Goal: Task Accomplishment & Management: Complete application form

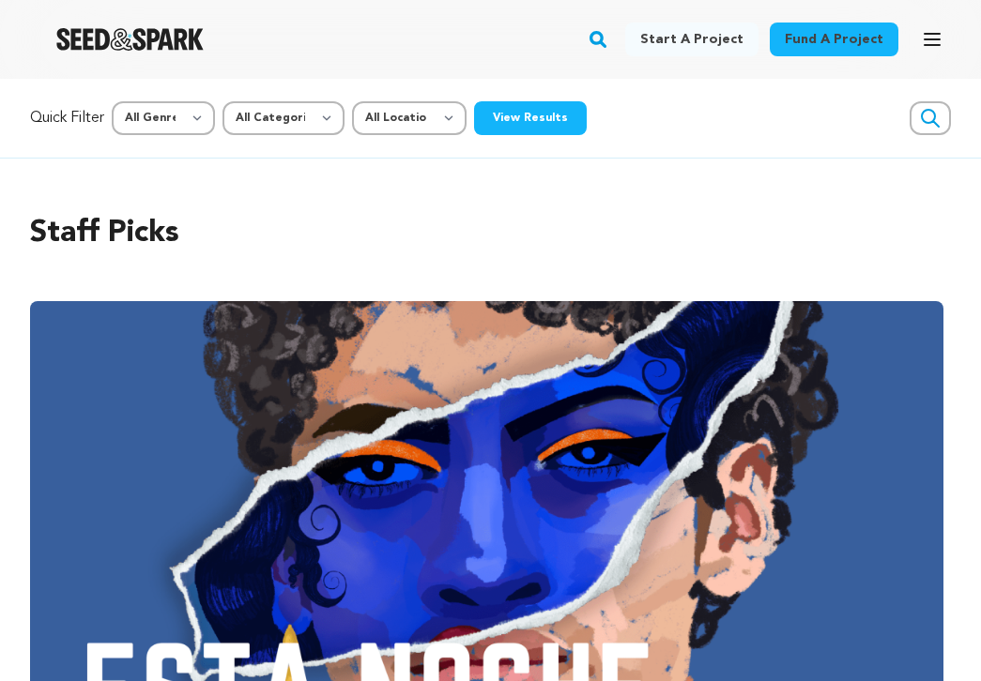
click at [113, 41] on img "Seed&Spark Homepage" at bounding box center [129, 39] width 147 height 23
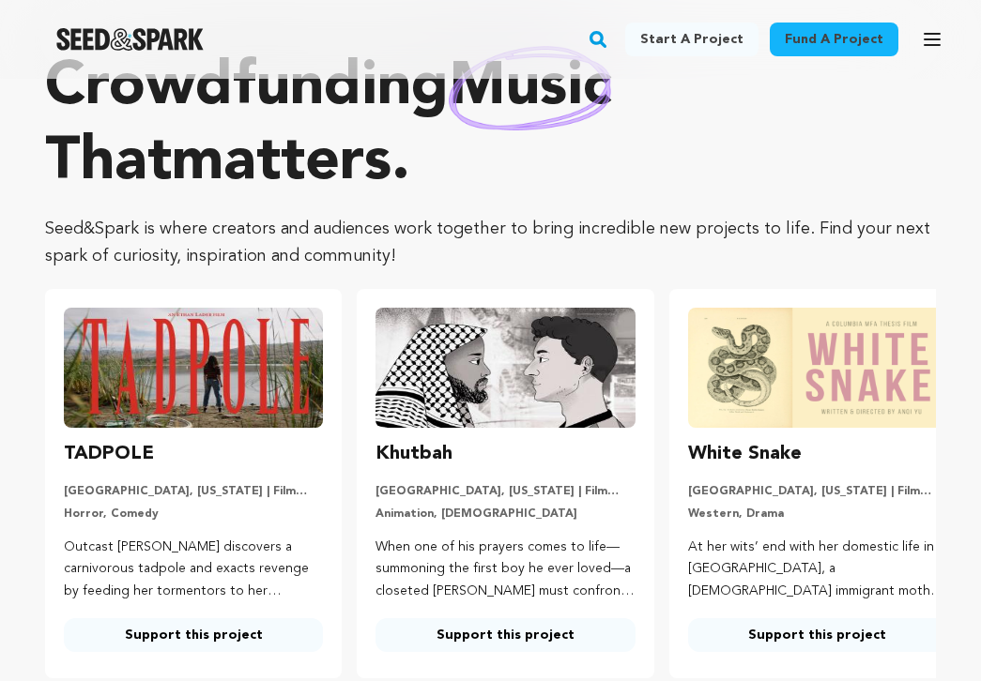
scroll to position [69, 0]
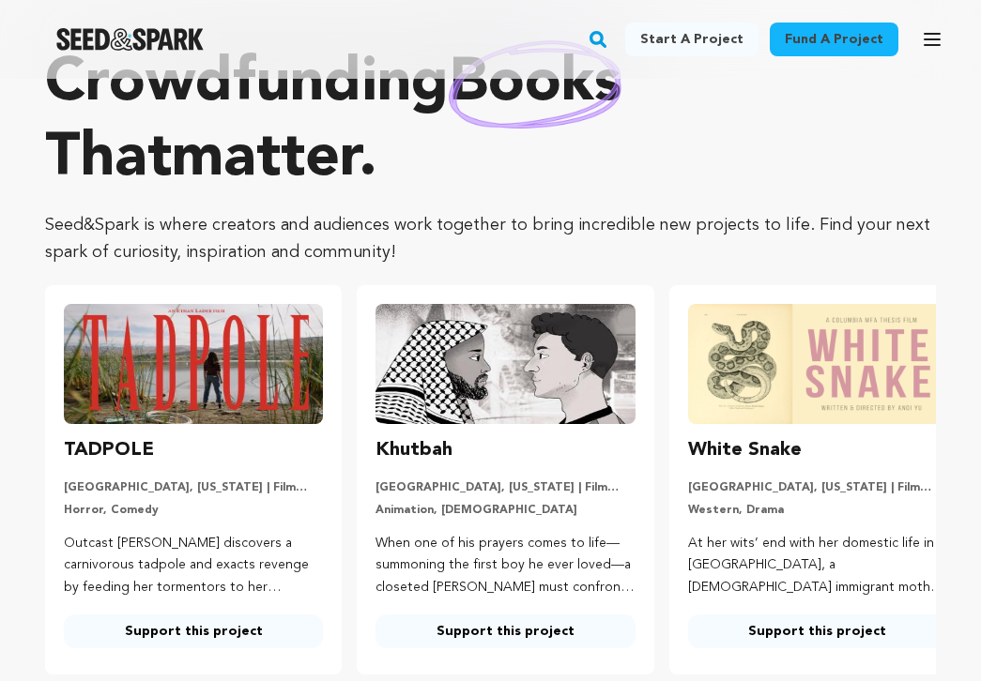
click at [175, 33] on img "Seed&Spark Homepage" at bounding box center [129, 39] width 147 height 23
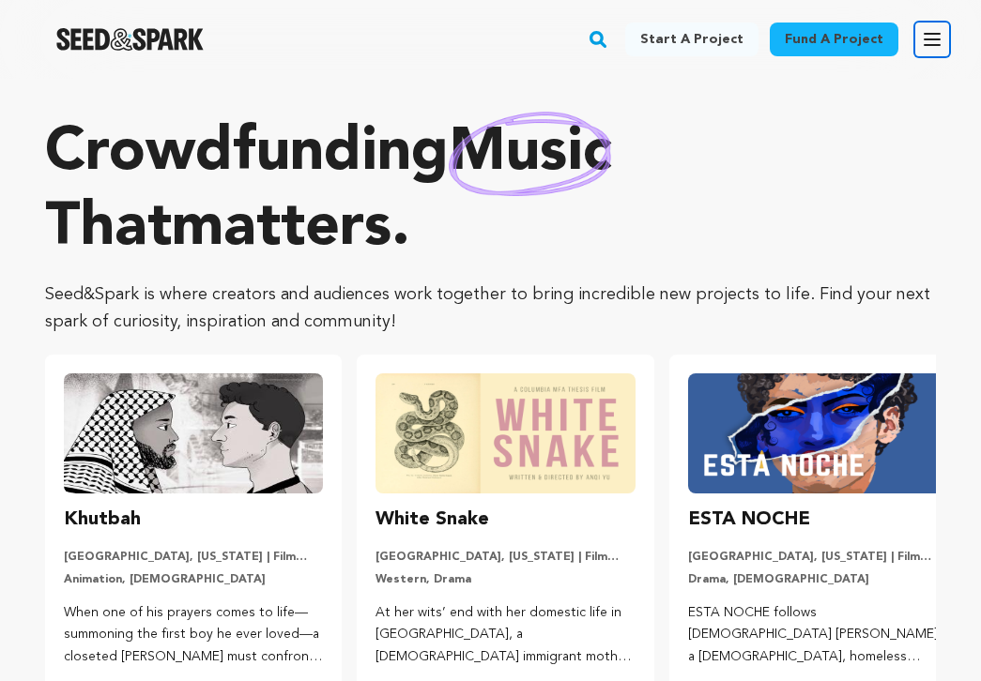
click at [930, 43] on icon "button" at bounding box center [932, 39] width 23 height 23
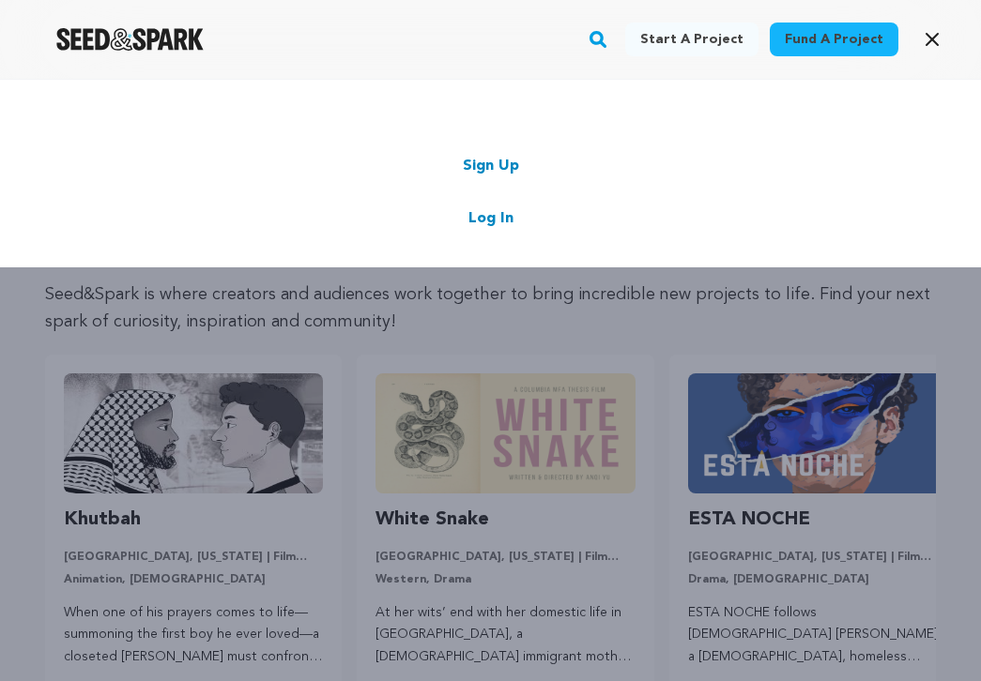
click at [484, 223] on link "Log In" at bounding box center [490, 218] width 45 height 23
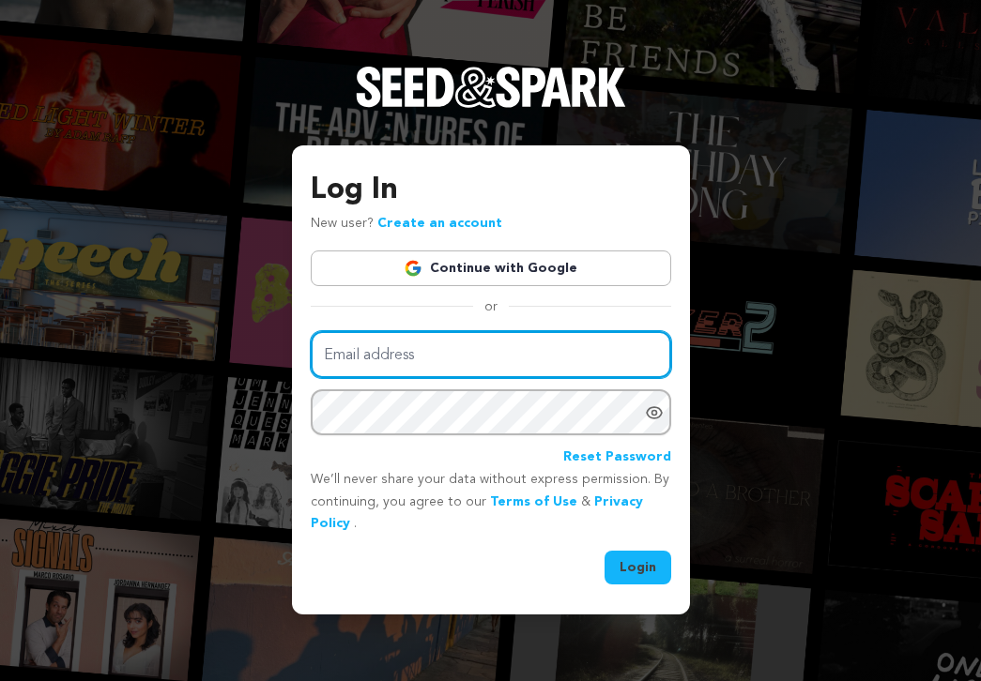
click at [408, 352] on input "Email address" at bounding box center [491, 355] width 360 height 48
type input "takaya_kawasaki@emerson.edu"
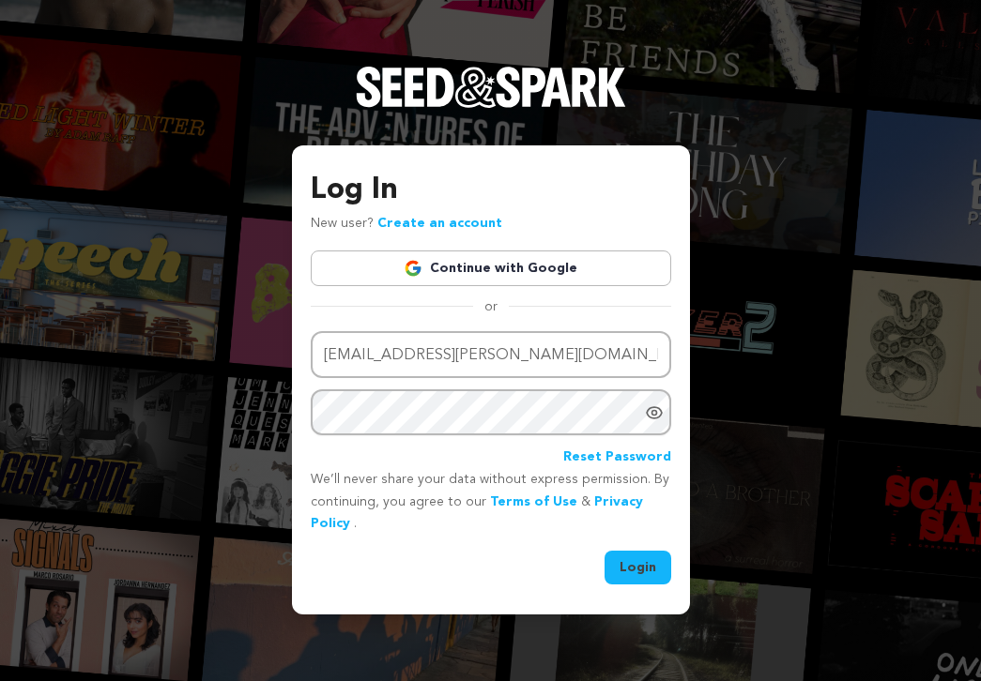
click at [637, 563] on button "Login" at bounding box center [637, 568] width 67 height 34
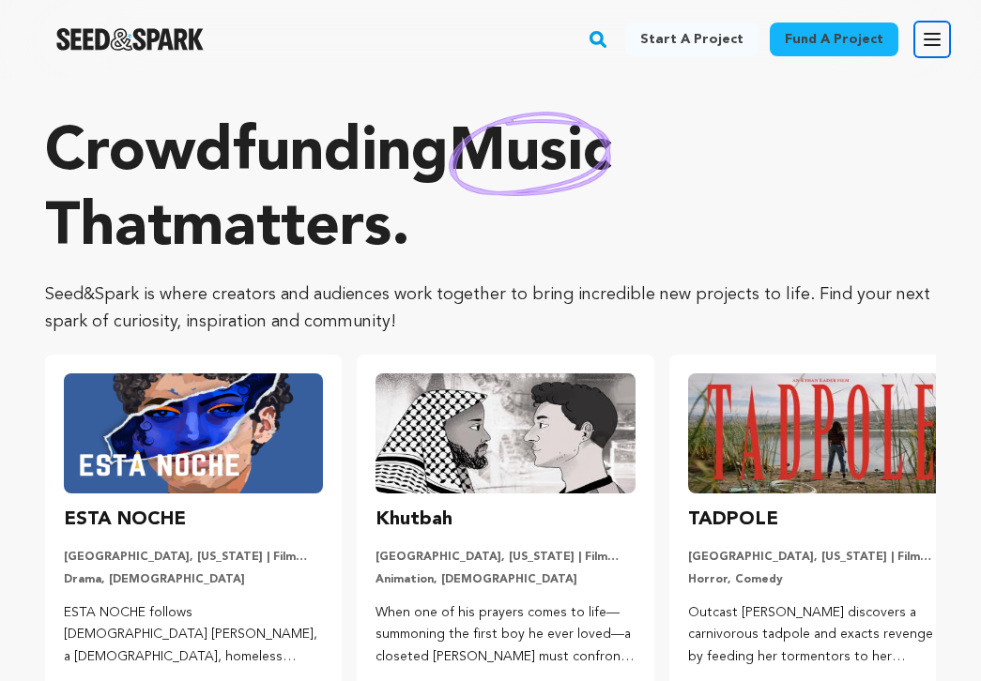
click at [930, 44] on icon "button" at bounding box center [931, 39] width 15 height 11
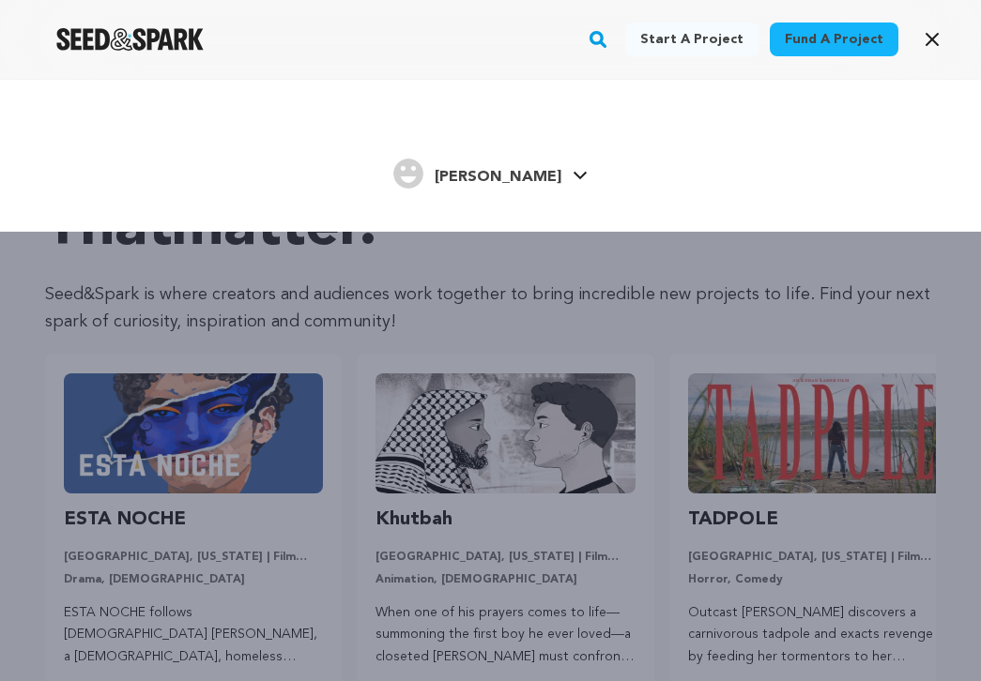
click at [550, 184] on link "Takaya K. Takaya K." at bounding box center [490, 172] width 194 height 34
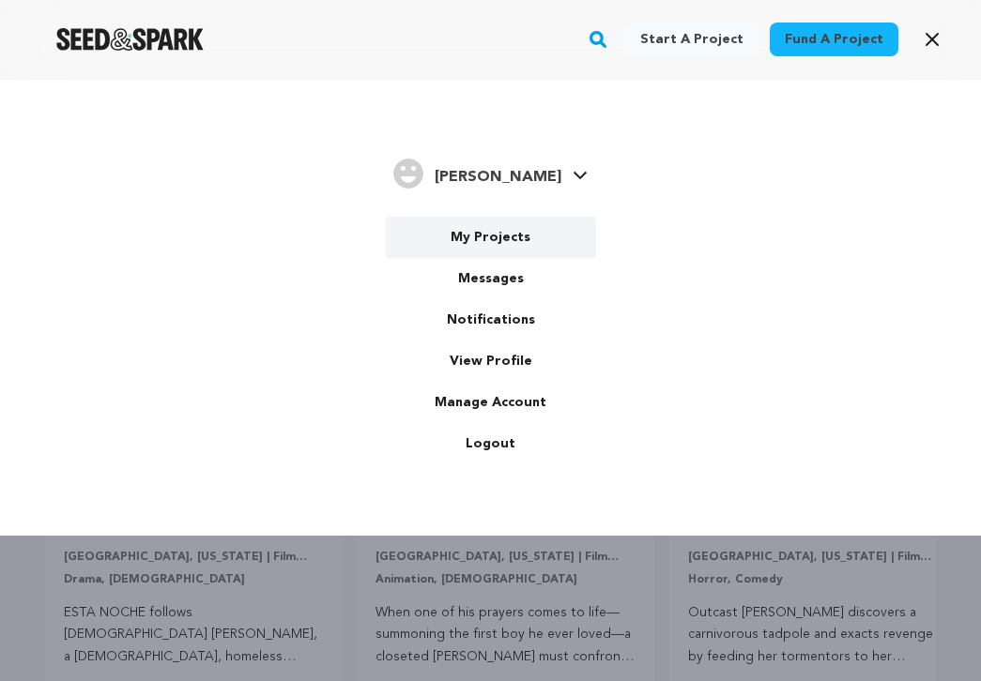
click at [502, 234] on link "My Projects" at bounding box center [491, 237] width 210 height 41
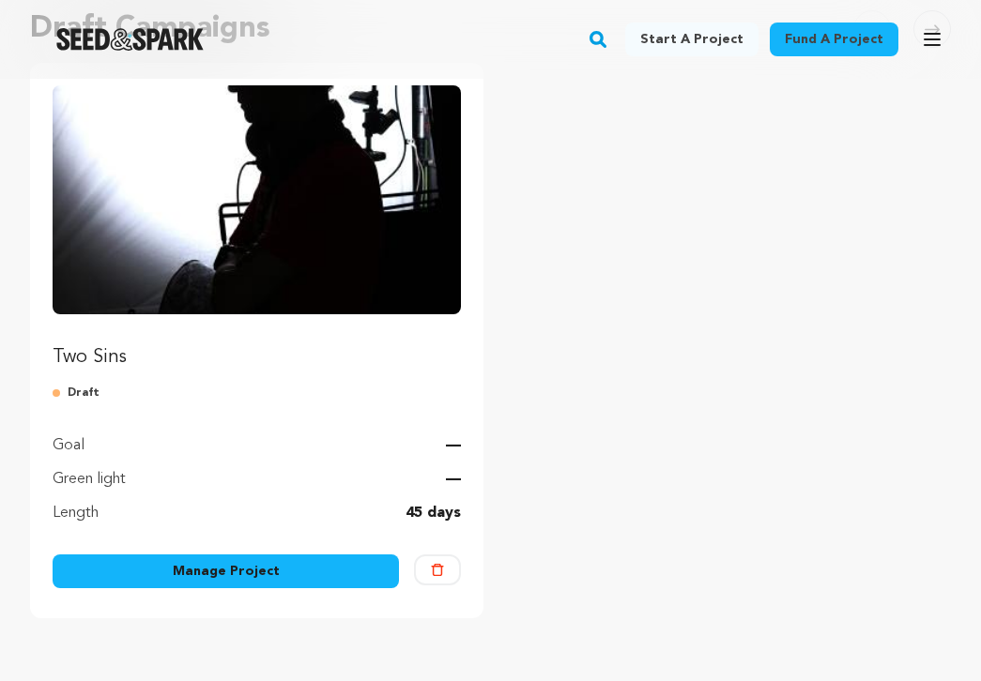
scroll to position [214, 0]
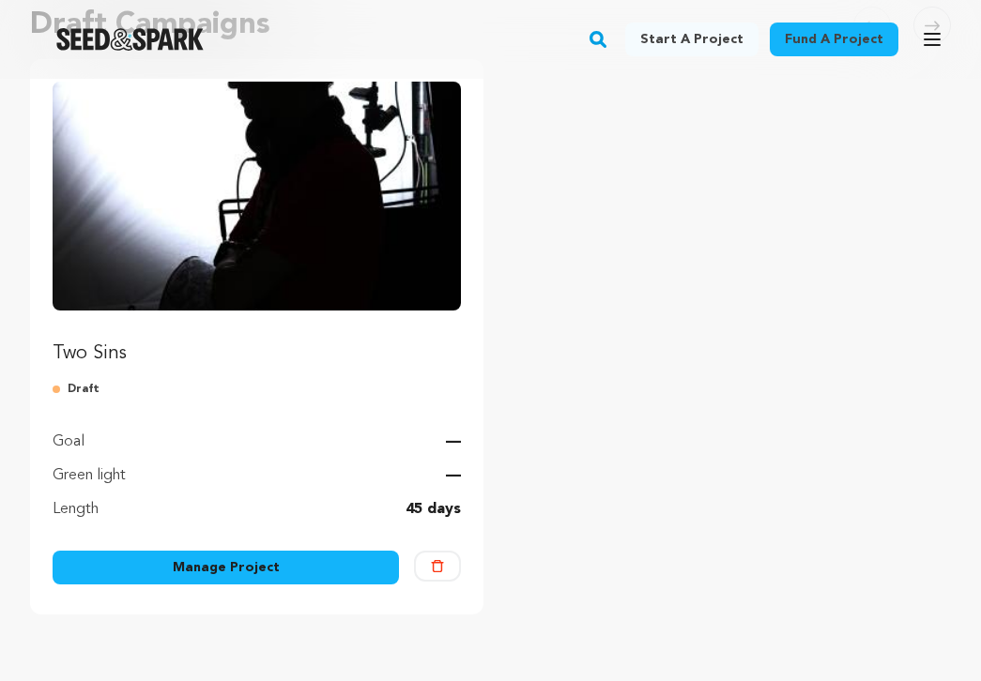
click at [162, 172] on img "Fund Two Sins" at bounding box center [257, 196] width 408 height 229
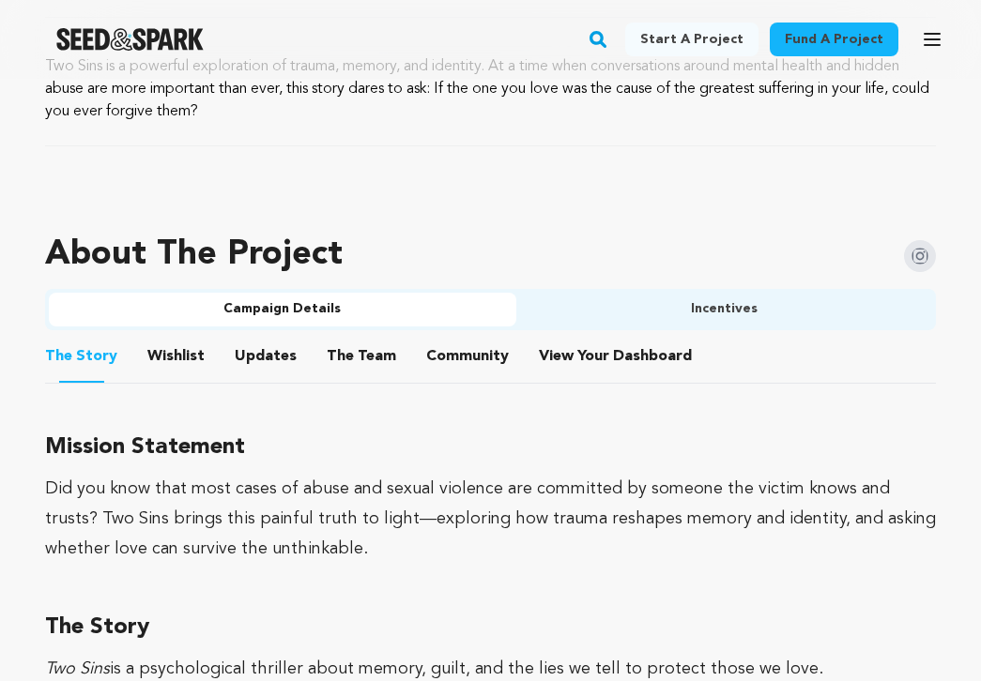
scroll to position [936, 0]
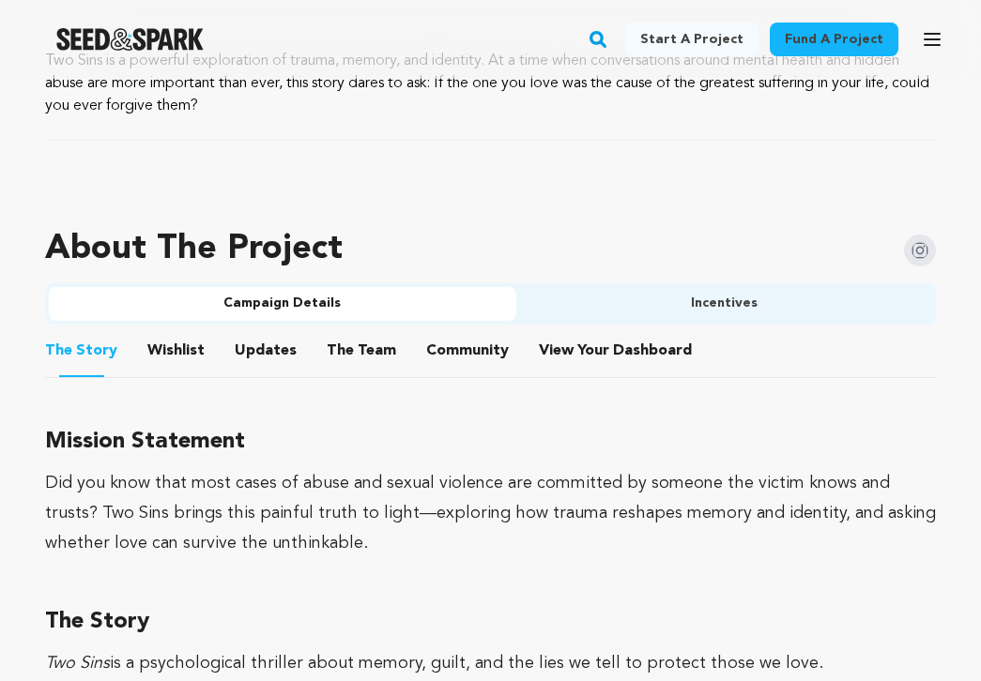
click at [83, 349] on button "The Story" at bounding box center [81, 353] width 45 height 47
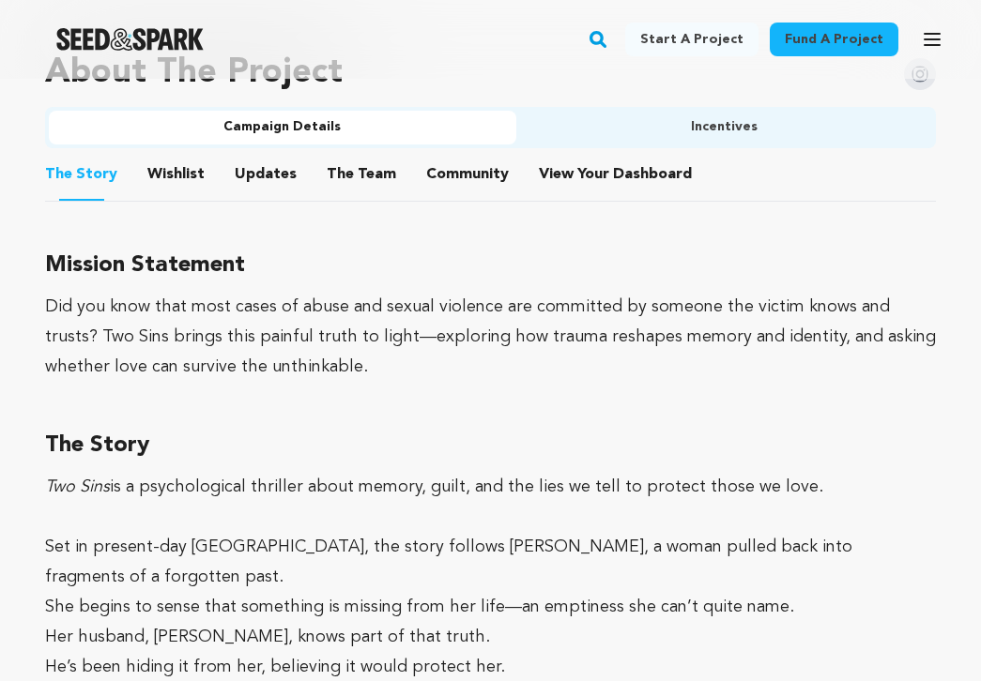
scroll to position [1129, 0]
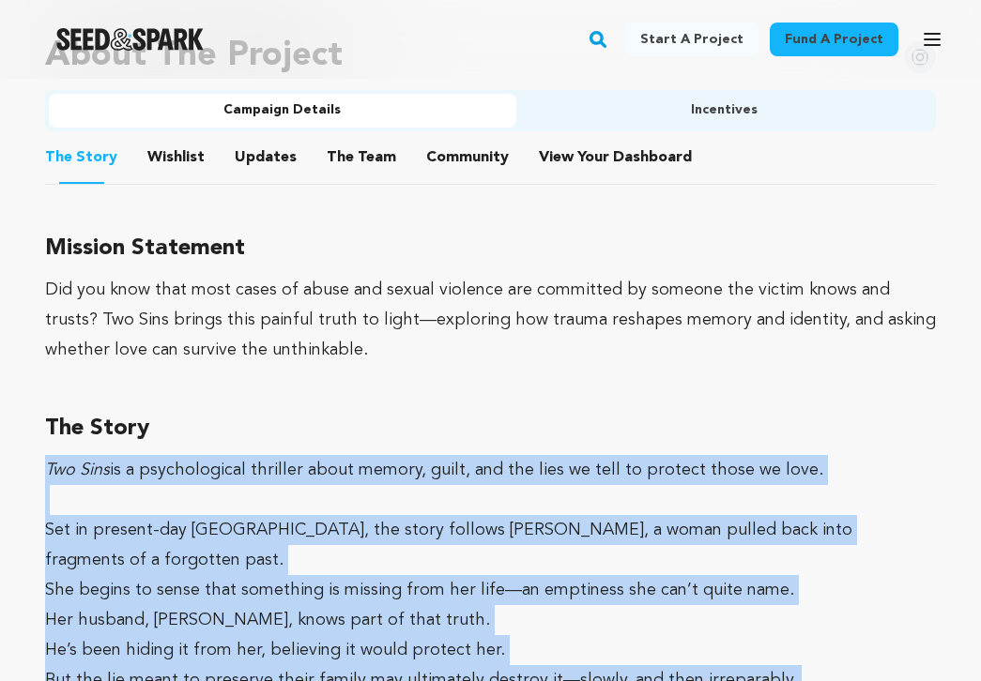
drag, startPoint x: 37, startPoint y: 473, endPoint x: 390, endPoint y: 669, distance: 404.5
click at [390, 669] on div "Fund a project Project details Two Sins Boston, Massachusetts | Film Short Thri…" at bounding box center [490, 250] width 981 height 2601
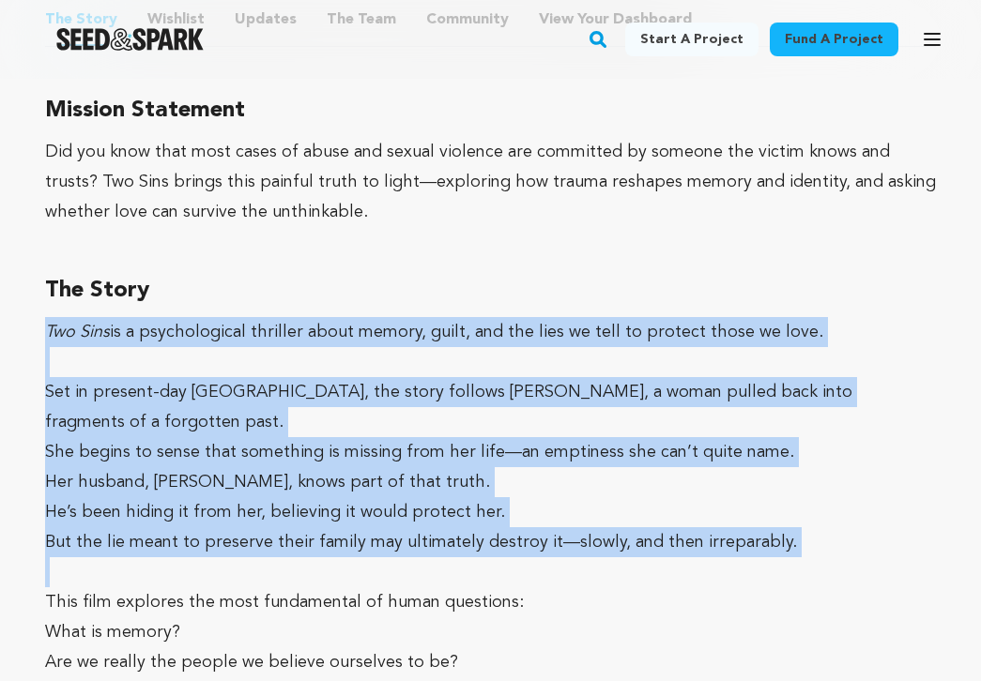
scroll to position [1271, 0]
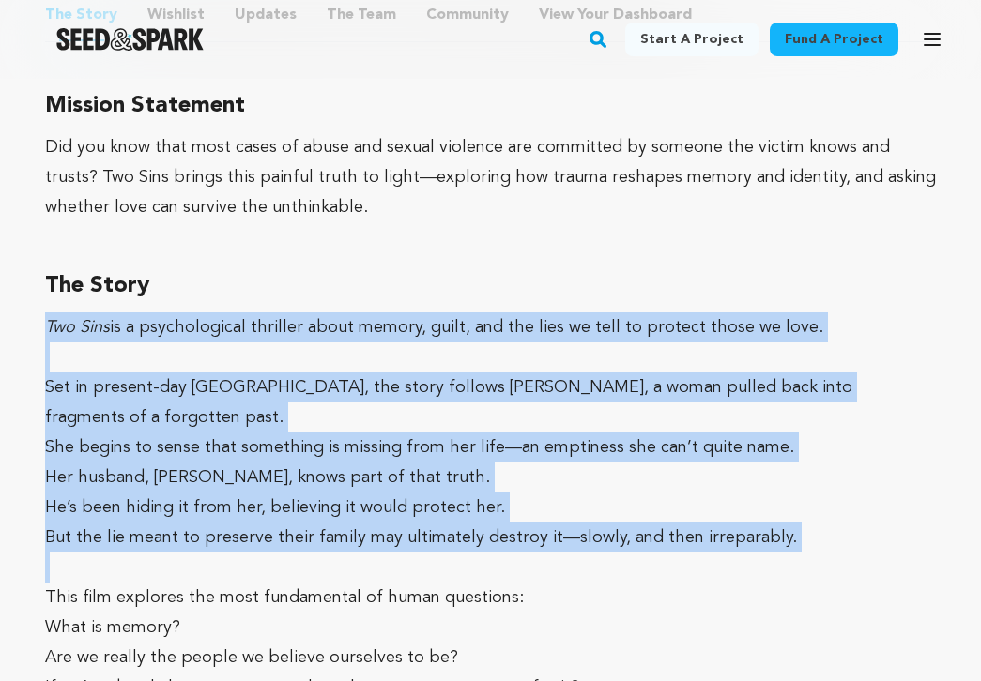
copy div "Two Sins is a psychological thriller about memory, guilt, and the lies we tell …"
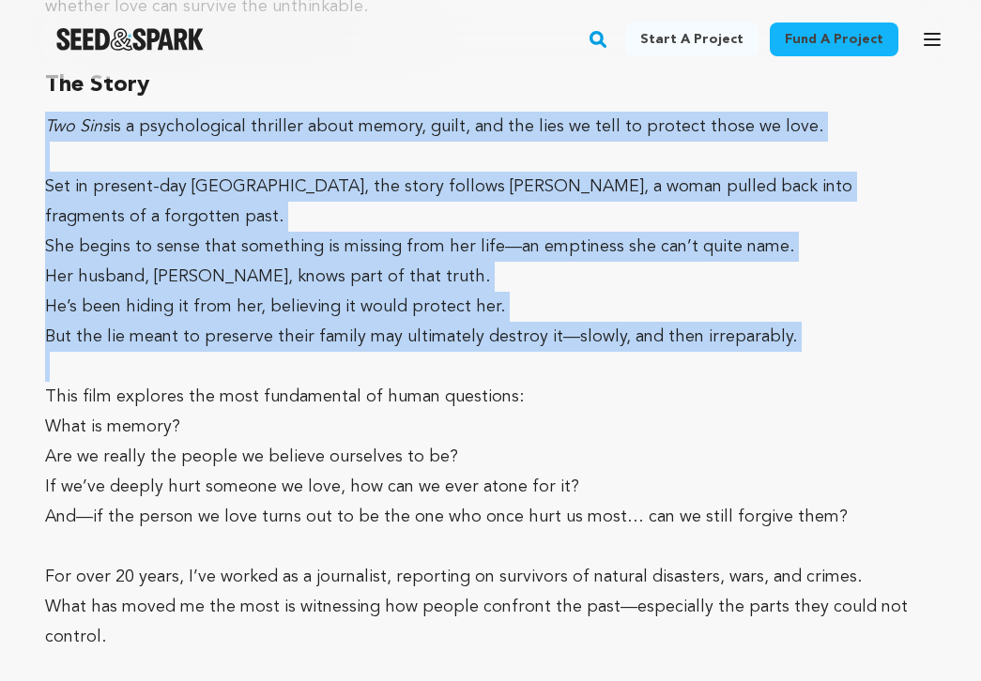
scroll to position [1449, 0]
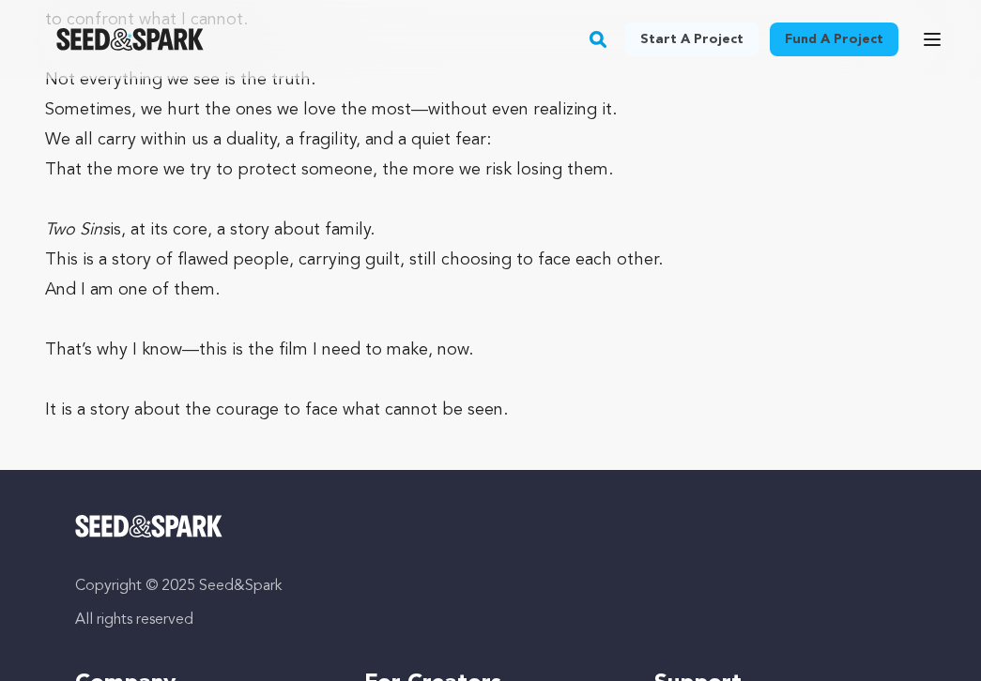
scroll to position [2323, 0]
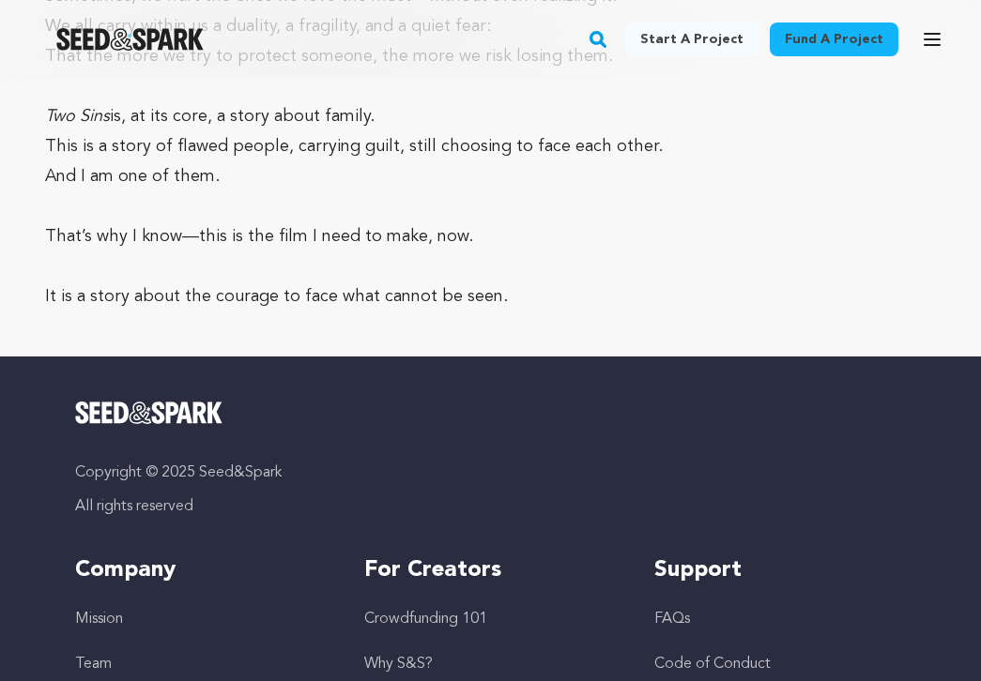
drag, startPoint x: 43, startPoint y: 103, endPoint x: 516, endPoint y: 247, distance: 494.2
copy div "The Story Two Sins is a psychological thriller about memory, guilt, and the lie…"
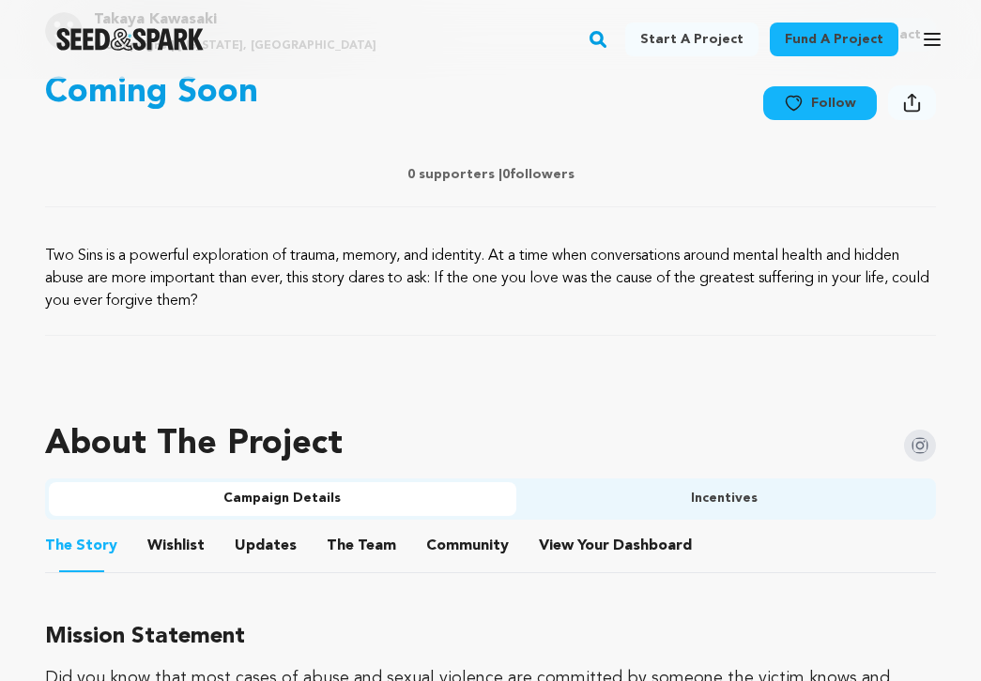
scroll to position [747, 0]
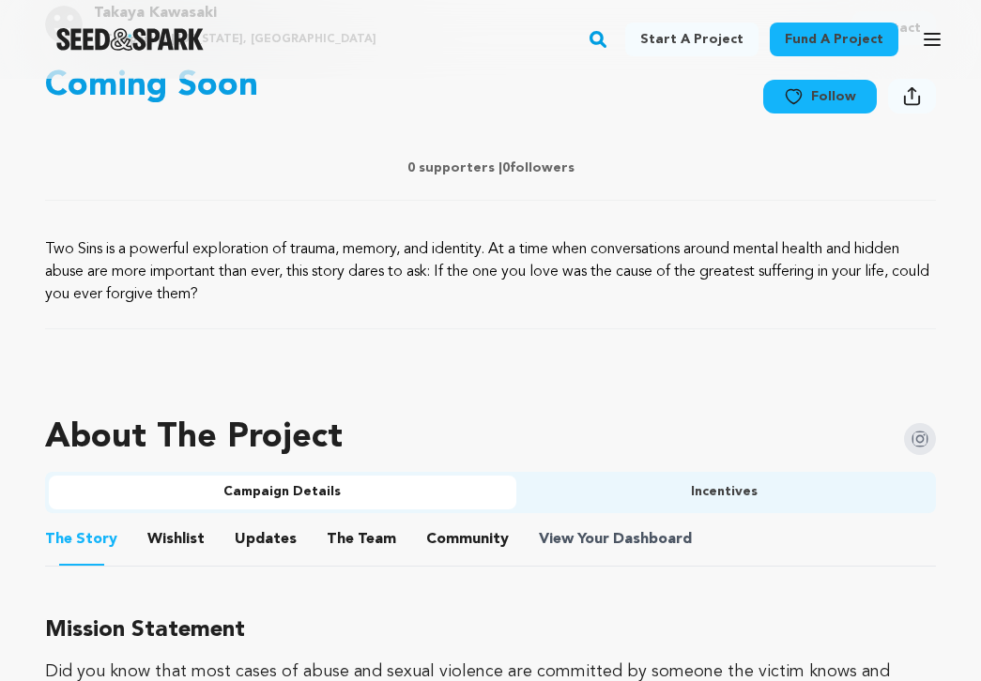
click at [617, 542] on span "Dashboard" at bounding box center [652, 539] width 79 height 23
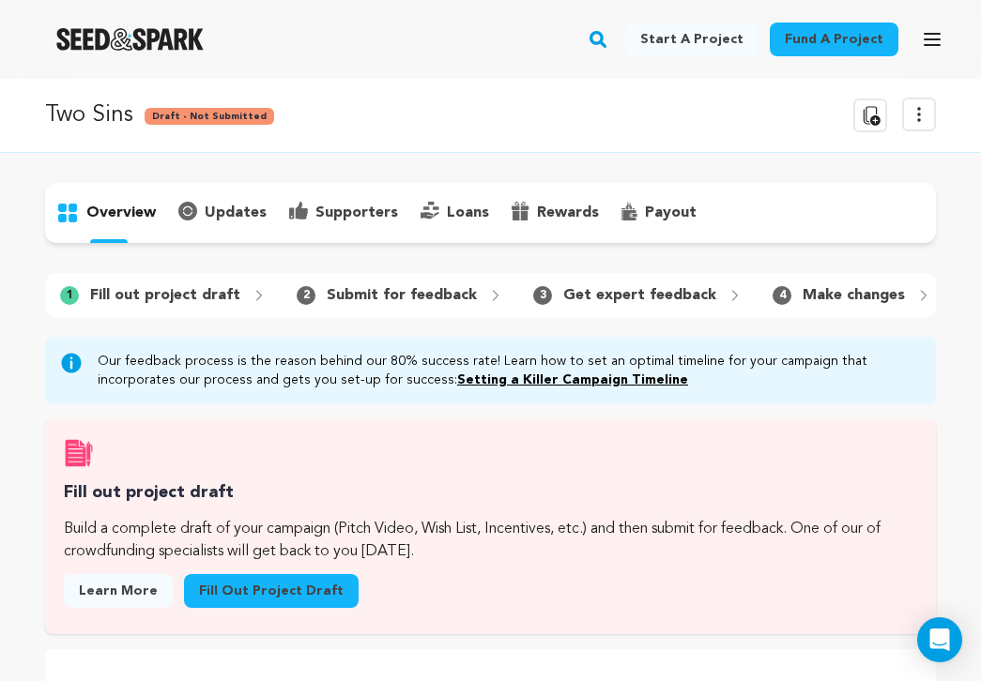
scroll to position [67, 0]
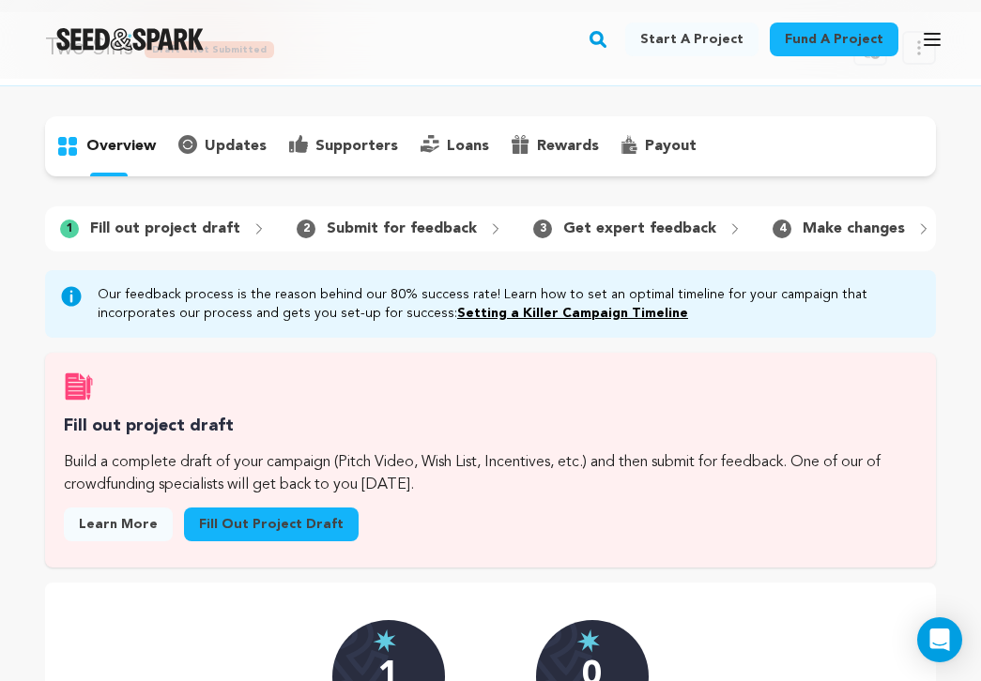
click at [269, 534] on link "Fill out project draft" at bounding box center [271, 525] width 175 height 34
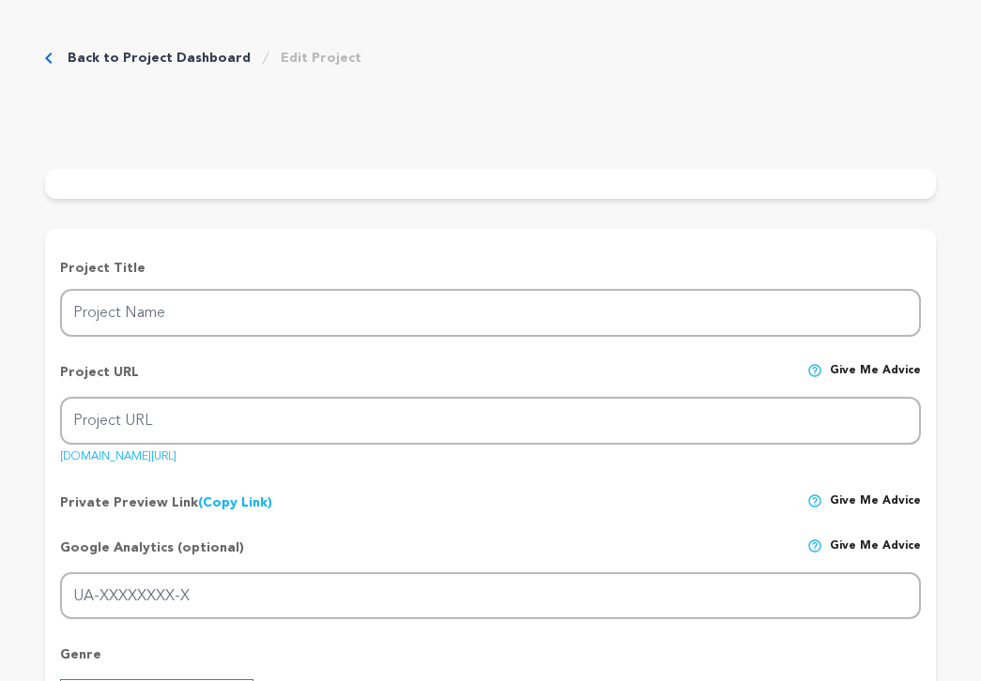
type input "Two Sins"
type input "twosins"
type input "When the past resurfaces, a woman seeks the truth while her husband hides it—tw…"
type textarea "Two Sins is a powerful exploration of trauma, memory, and identity. At a time w…"
type textarea "Did you know that most cases of abuse and sexual violence are committed by some…"
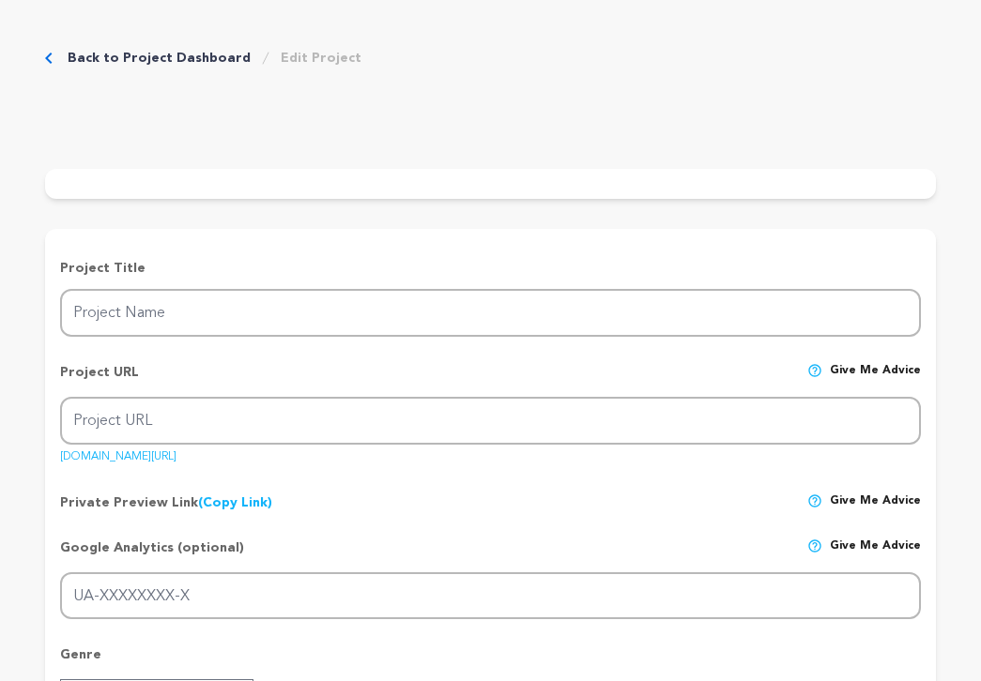
type textarea "I’m in [PERSON_NAME] MFA Film Program, and Two Sins is my thesis. I’m also a jo…"
radio input "true"
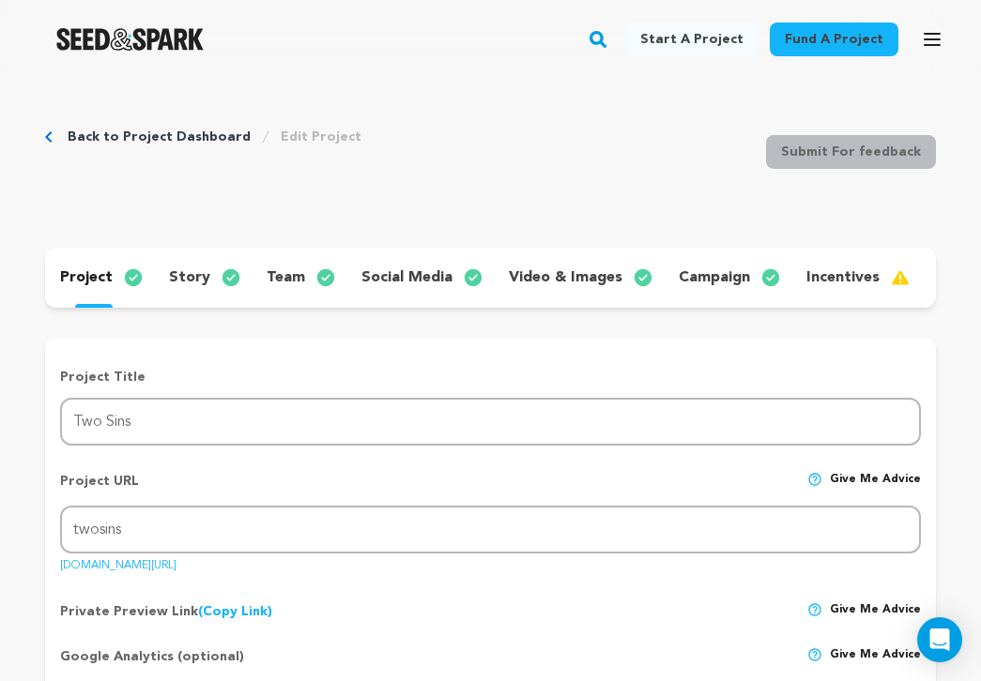
click at [173, 274] on p "story" at bounding box center [189, 277] width 41 height 23
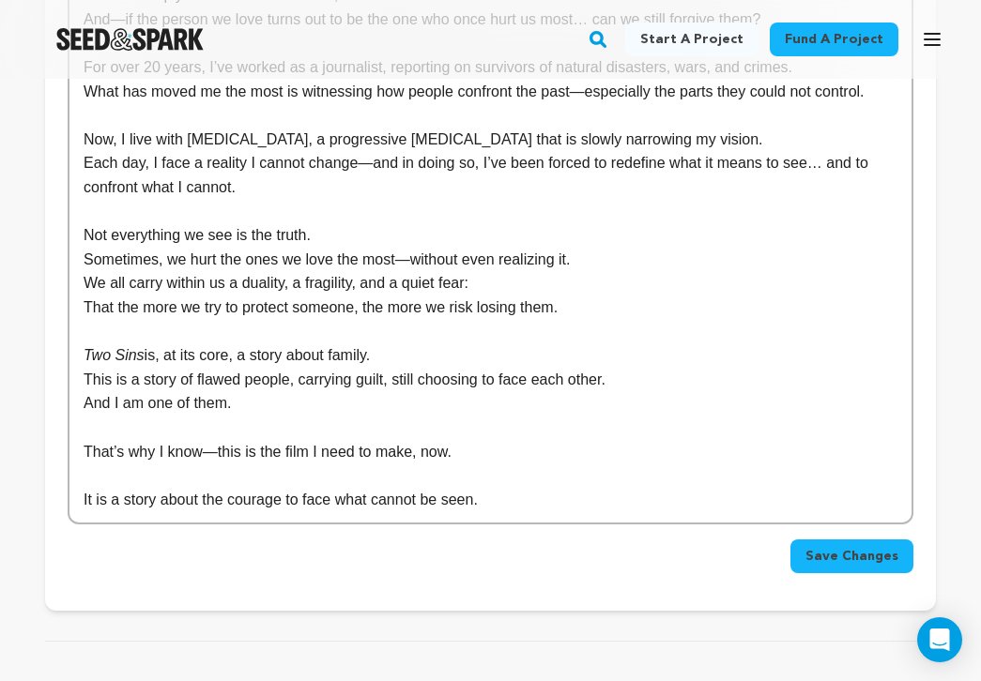
scroll to position [860, 0]
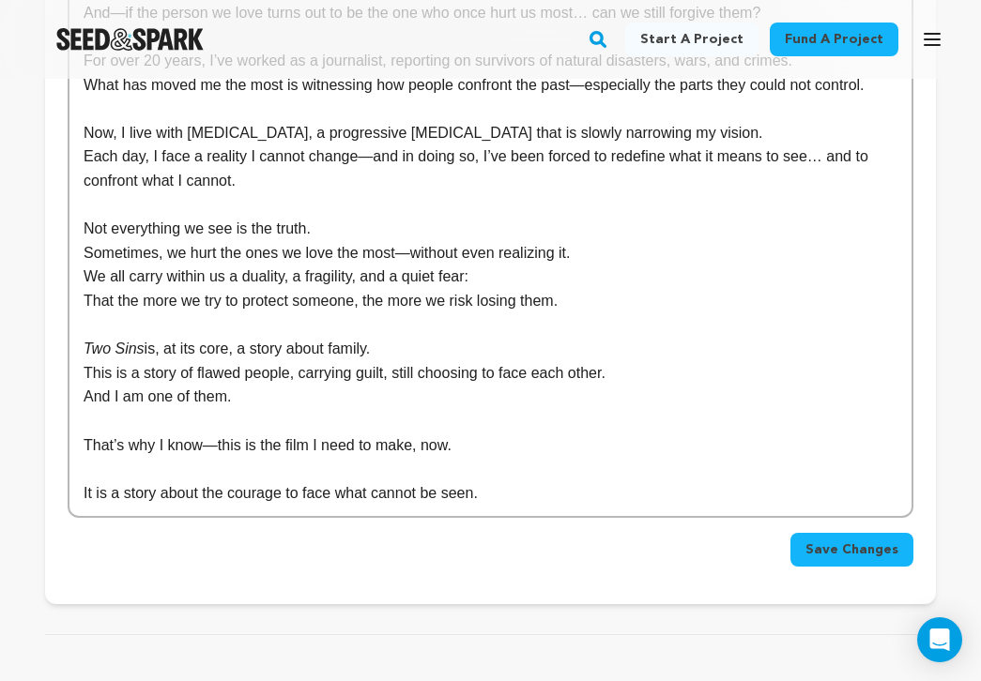
click at [196, 337] on p "Two Sins is, at its core, a story about family." at bounding box center [491, 349] width 814 height 24
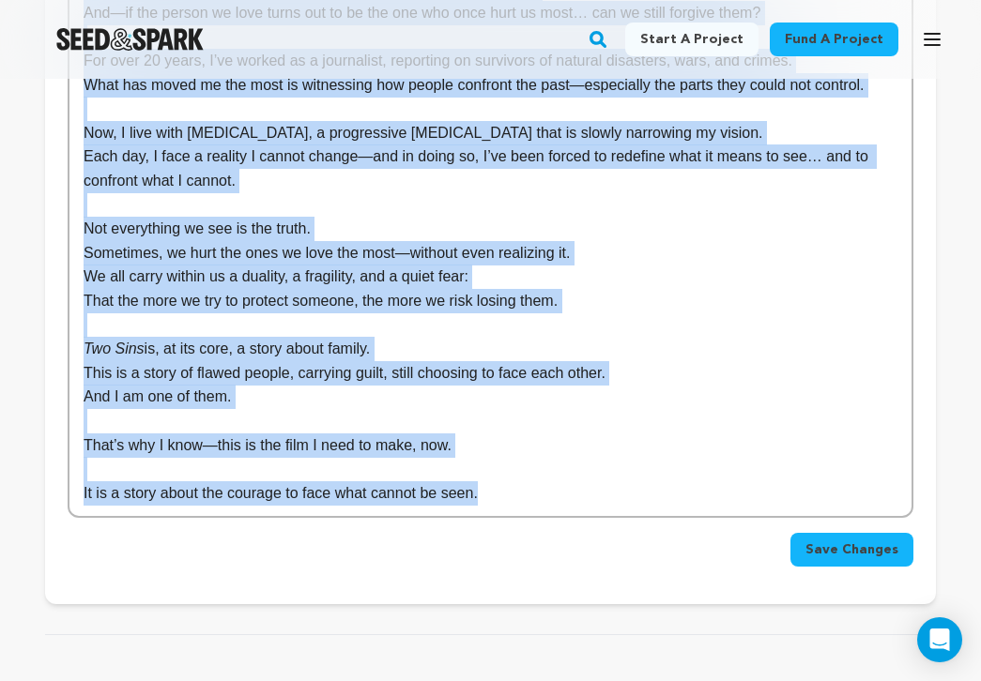
copy div "Lor Ipsu do s ametconsectet adipisci elits doeius, tempo, inc utl etdo ma aliq …"
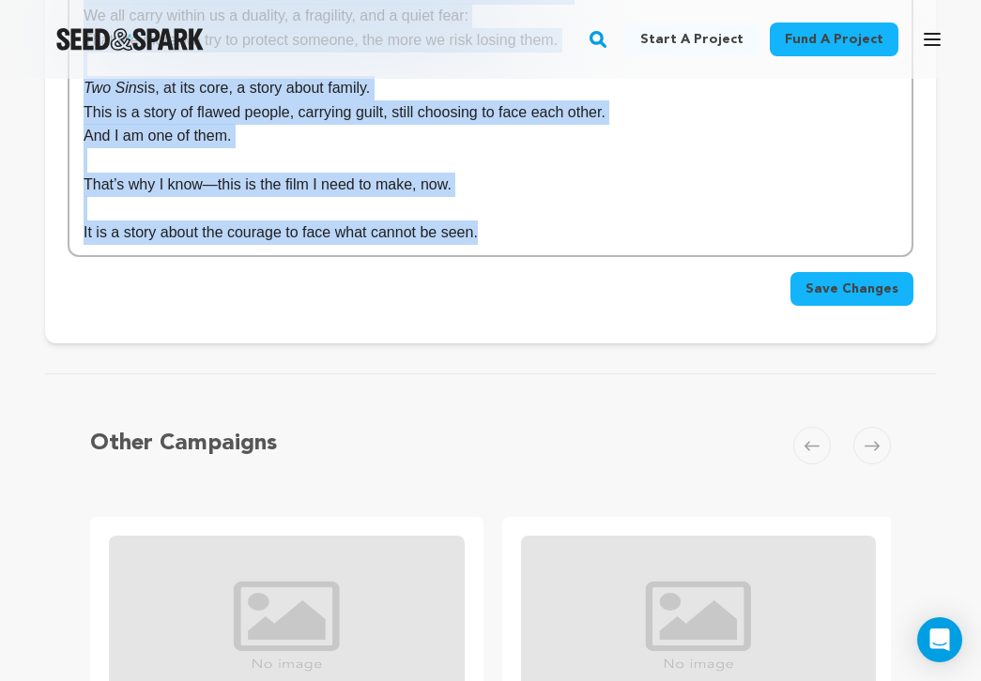
scroll to position [1137, 0]
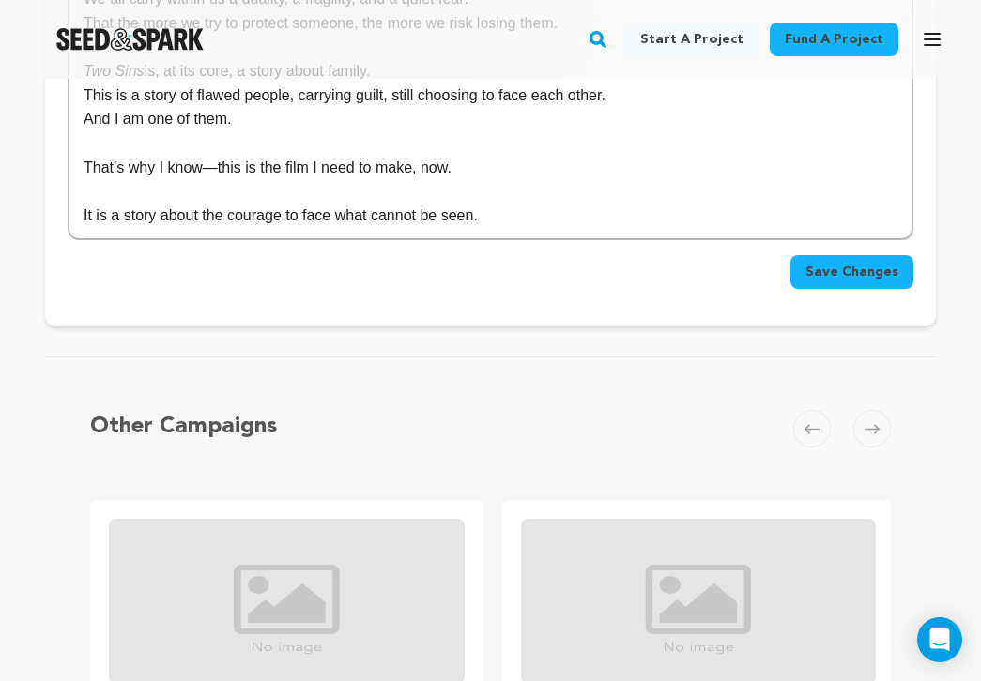
click at [372, 255] on div "Save Changes" at bounding box center [490, 272] width 845 height 34
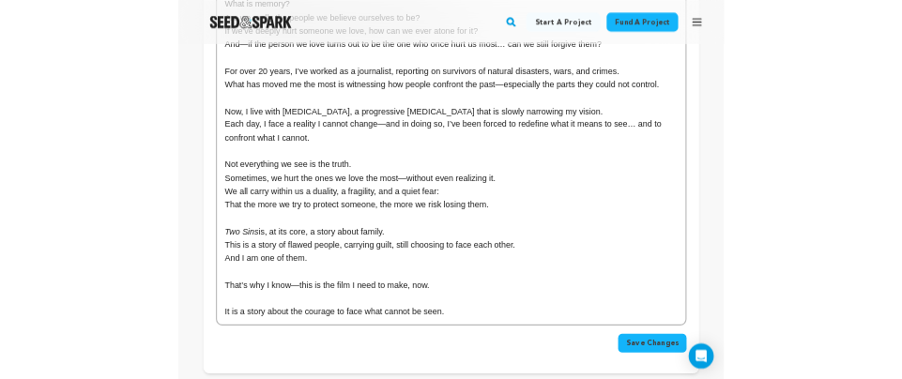
scroll to position [769, 0]
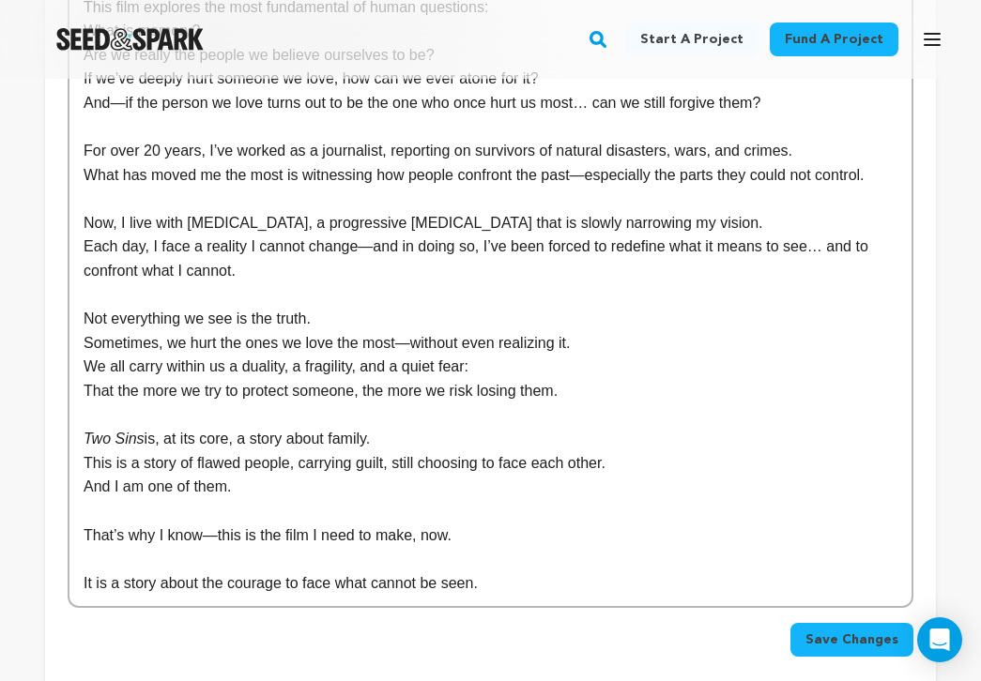
click at [207, 571] on p "It is a story about the courage to face what cannot be seen." at bounding box center [491, 583] width 814 height 24
